Goal: Find specific page/section: Find specific page/section

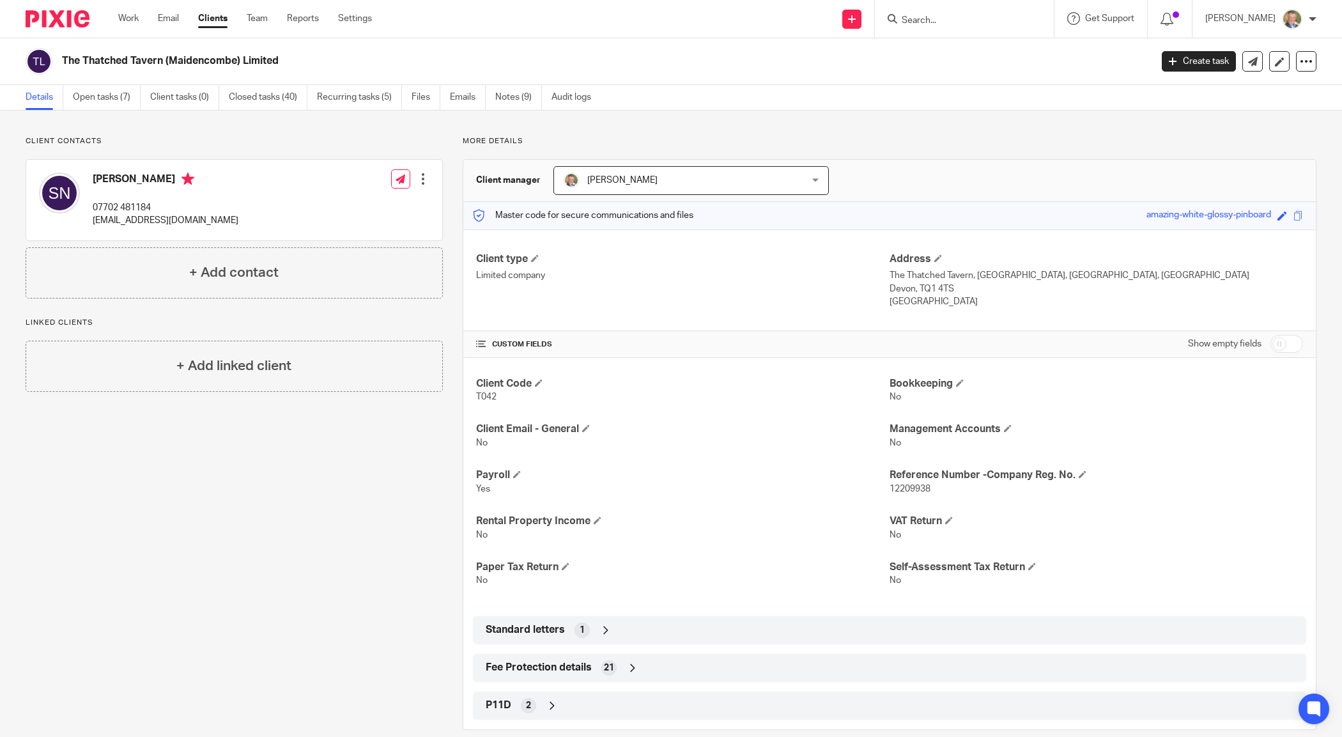
click at [926, 20] on input "Search" at bounding box center [958, 21] width 115 height 12
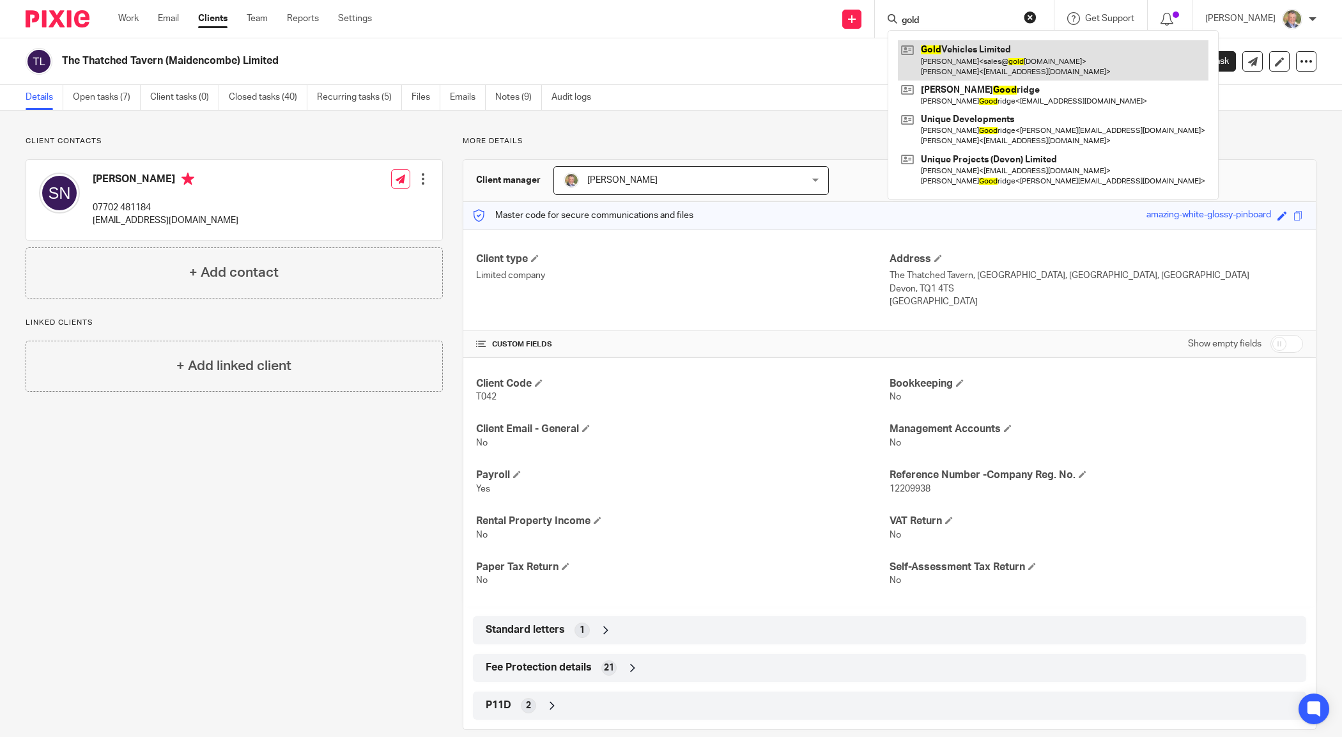
type input "gold"
click at [988, 56] on link at bounding box center [1053, 60] width 311 height 40
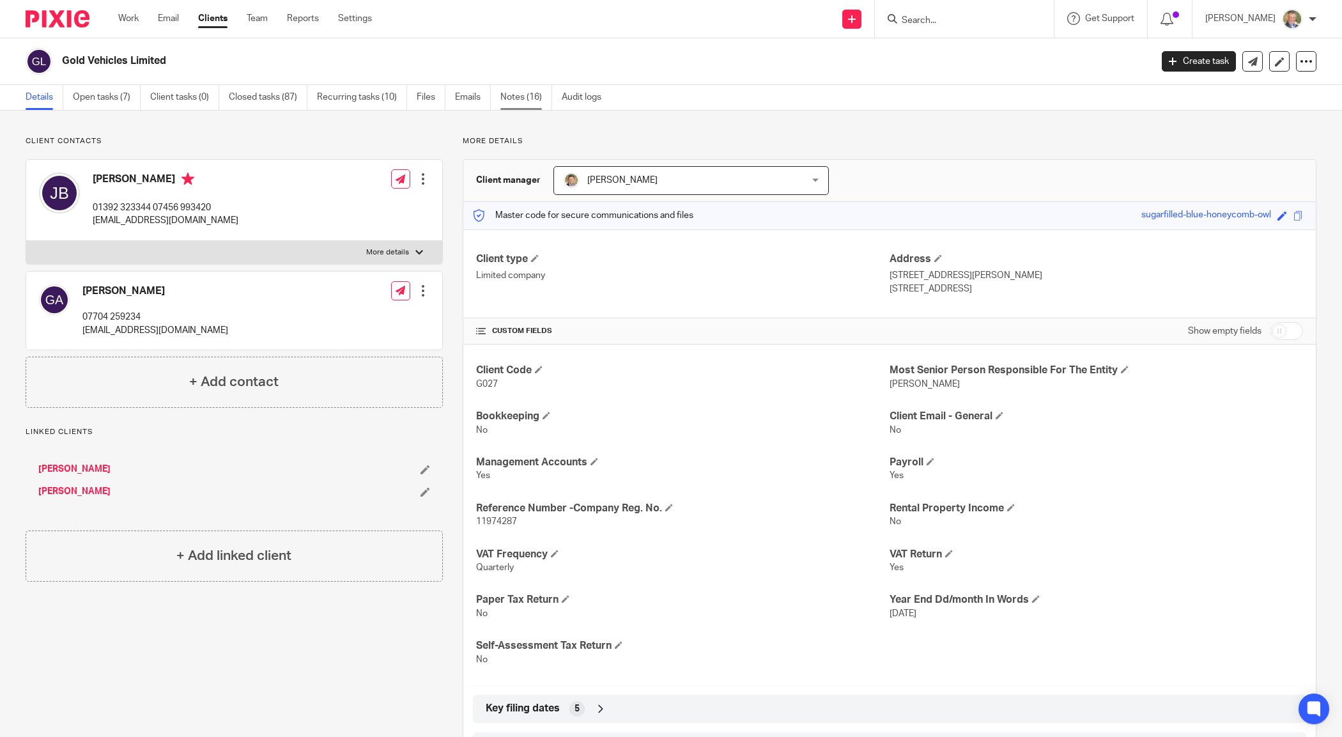
click at [509, 97] on link "Notes (16)" at bounding box center [527, 97] width 52 height 25
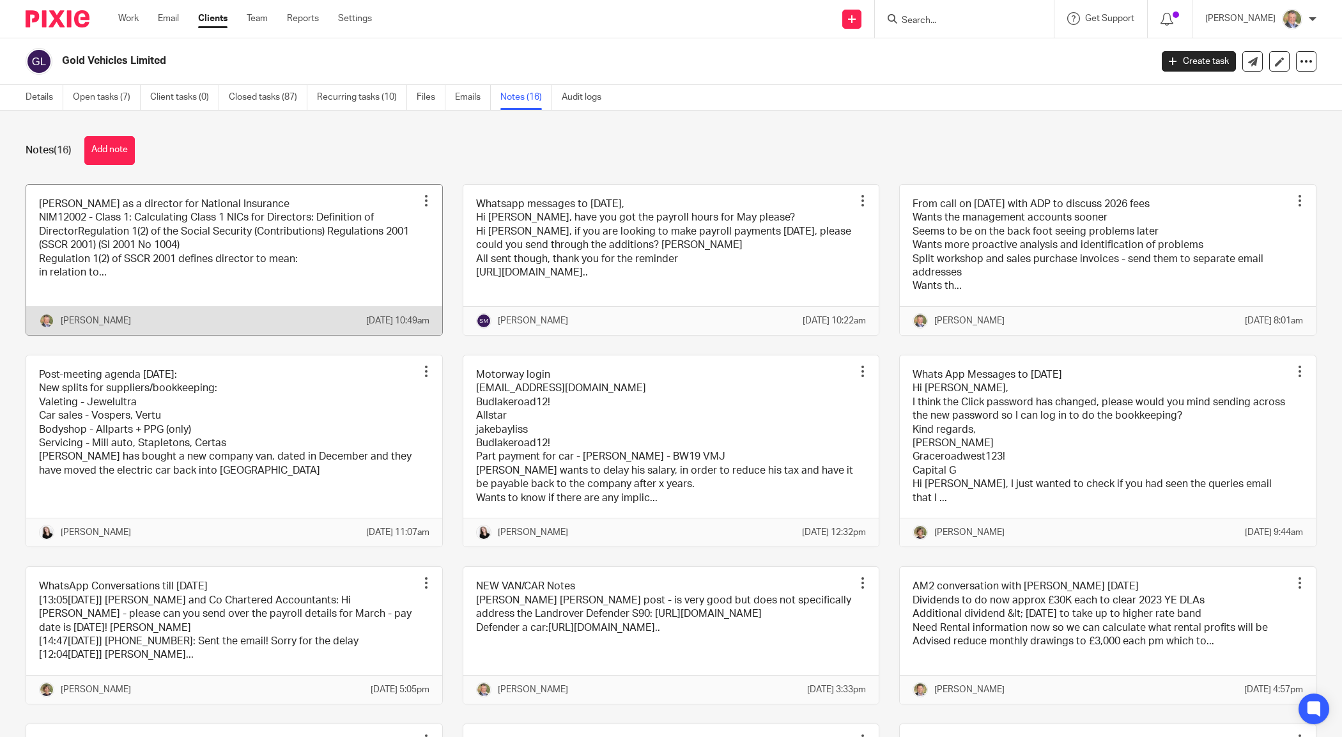
click at [324, 290] on link at bounding box center [234, 260] width 416 height 150
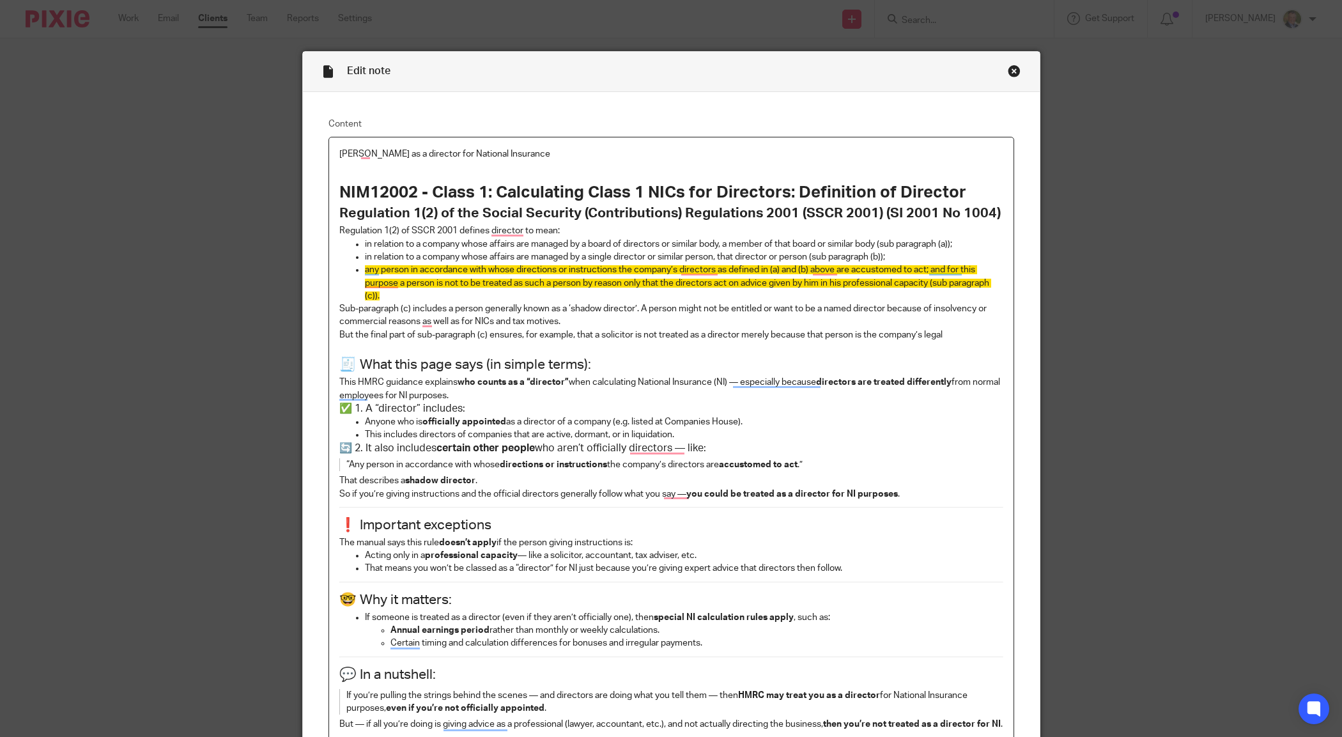
click at [1158, 423] on div "Edit note Content Greg as a director for National Insurance NIM12002 - Class 1:…" at bounding box center [671, 368] width 1342 height 737
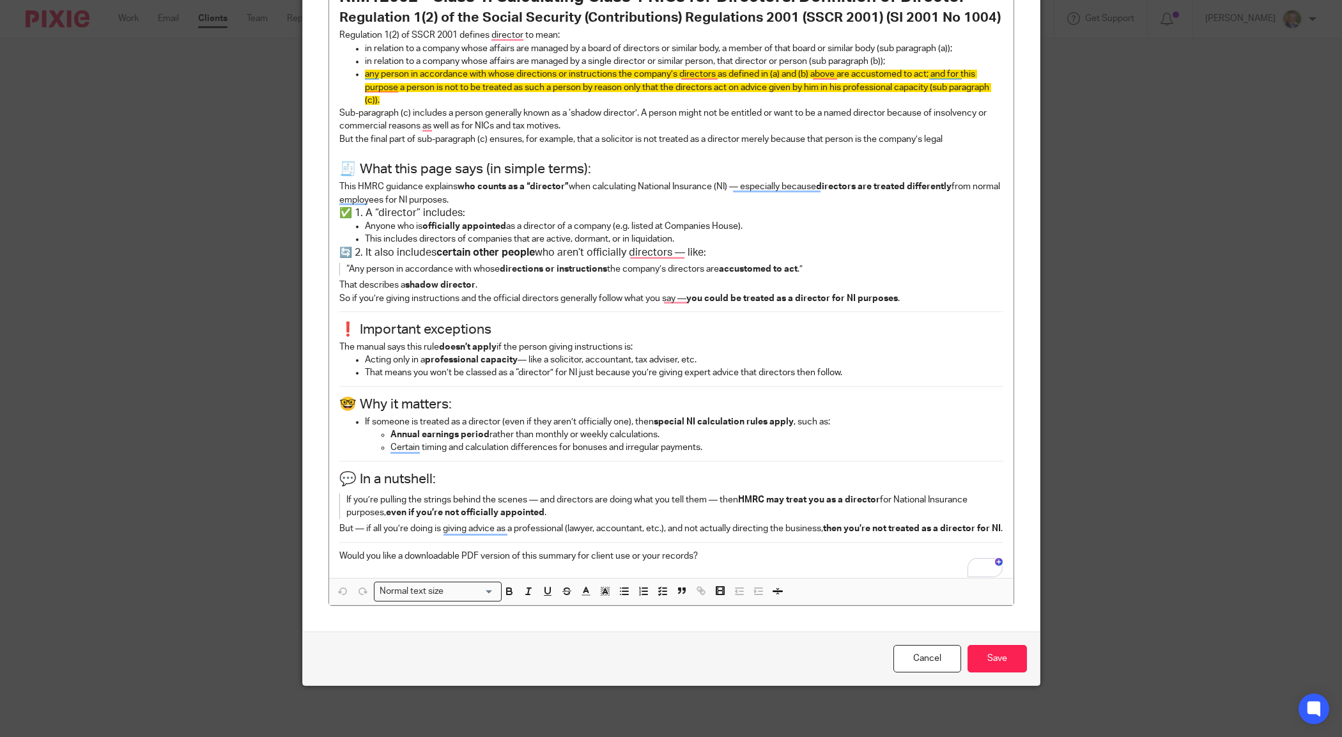
scroll to position [212, 0]
click at [929, 665] on link "Cancel" at bounding box center [928, 658] width 68 height 27
